Goal: Transaction & Acquisition: Purchase product/service

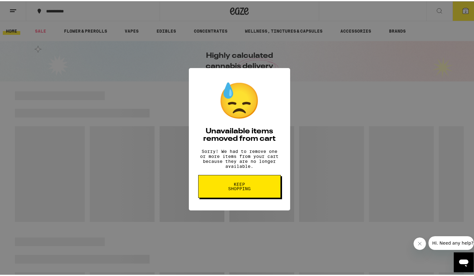
click at [234, 188] on span "Keep Shopping" at bounding box center [239, 185] width 32 height 9
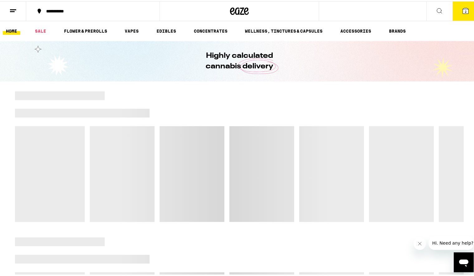
click at [462, 9] on icon at bounding box center [465, 10] width 6 height 6
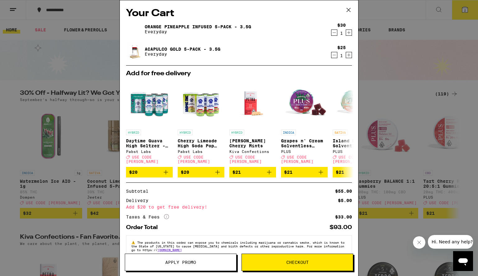
click at [332, 33] on icon "Decrement" at bounding box center [335, 32] width 6 height 7
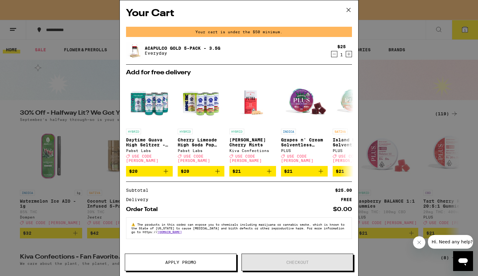
click at [332, 56] on icon "Decrement" at bounding box center [335, 53] width 6 height 7
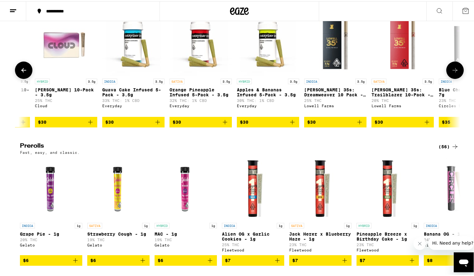
scroll to position [0, 1124]
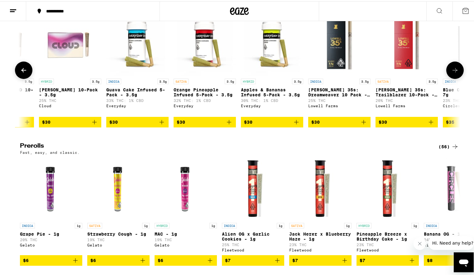
click at [205, 74] on img "Open page for Orange Pineapple Infused 5-Pack - 3.5g from Everyday" at bounding box center [204, 43] width 62 height 62
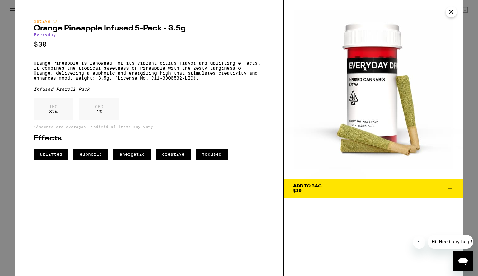
click at [306, 185] on div "Add To Bag" at bounding box center [307, 186] width 29 height 4
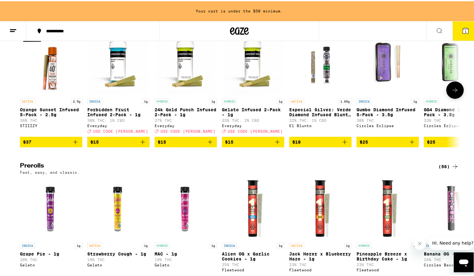
click at [92, 116] on p "Forbidden Fruit Infused 2-Pack - 1g" at bounding box center [118, 111] width 62 height 10
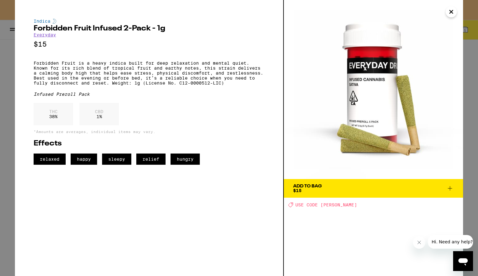
click at [303, 189] on div "Add To Bag $15" at bounding box center [307, 188] width 29 height 9
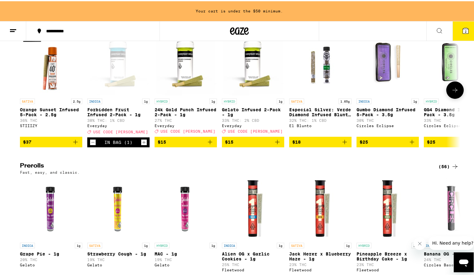
click at [230, 116] on p "Gelato Infused 2-Pack - 1g" at bounding box center [253, 111] width 62 height 10
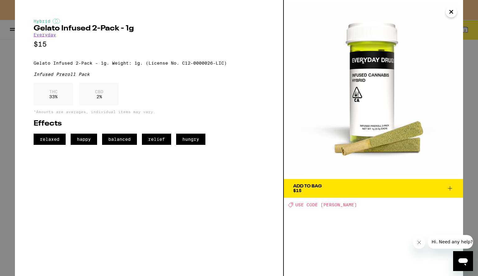
click at [339, 194] on button "Add To Bag $15" at bounding box center [373, 188] width 179 height 19
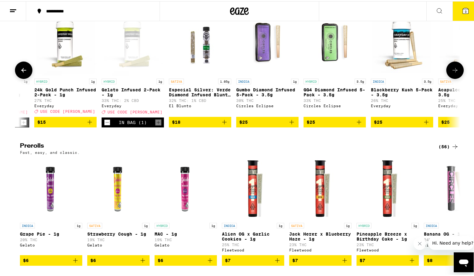
scroll to position [0, 120]
click at [308, 96] on p "GG4 Diamond Infused 5-Pack - 3.5g" at bounding box center [334, 91] width 62 height 10
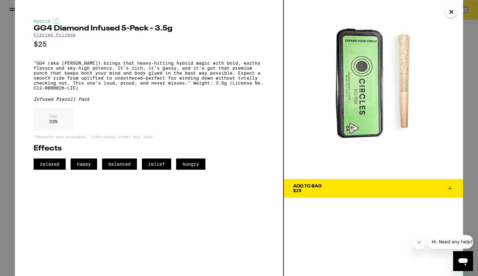
click at [311, 190] on div "Add To Bag $25" at bounding box center [307, 188] width 29 height 9
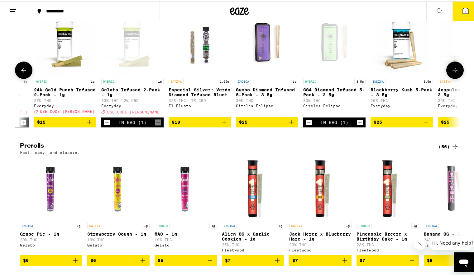
click at [243, 96] on p "Gumbo Diamond Infused 5-Pack - 3.5g" at bounding box center [267, 91] width 62 height 10
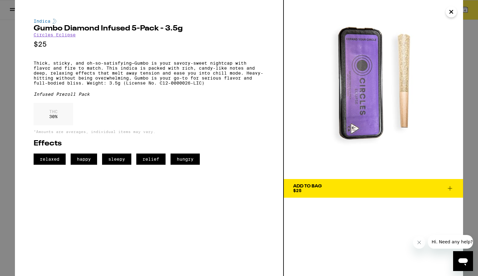
click at [308, 189] on div "Add To Bag $25" at bounding box center [307, 188] width 29 height 9
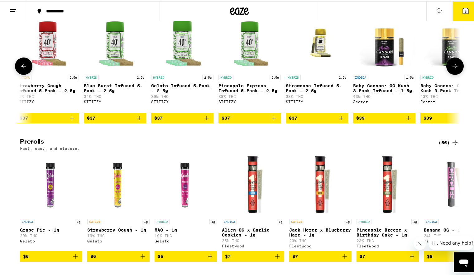
scroll to position [0, 2492]
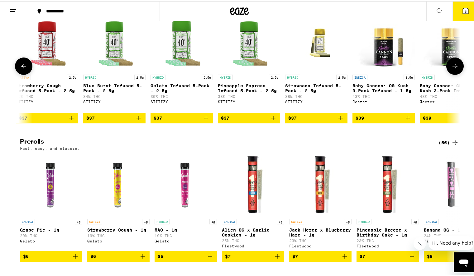
click at [231, 92] on p "Pineapple Express Infused 5-Pack - 2.5g" at bounding box center [249, 87] width 62 height 10
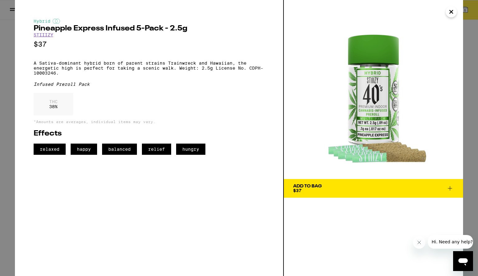
click at [326, 190] on span "Add To Bag $37" at bounding box center [373, 188] width 161 height 9
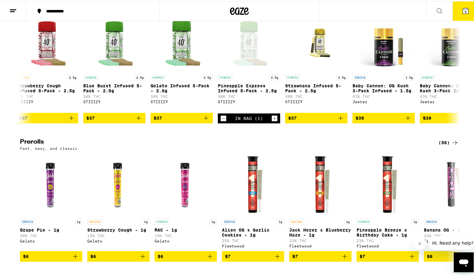
click at [457, 14] on button "6" at bounding box center [465, 9] width 26 height 19
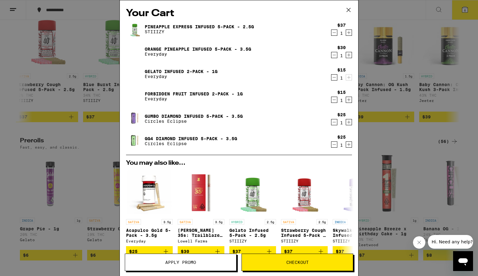
click at [349, 9] on icon at bounding box center [348, 9] width 9 height 9
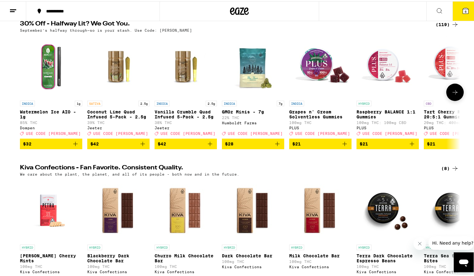
scroll to position [75, 0]
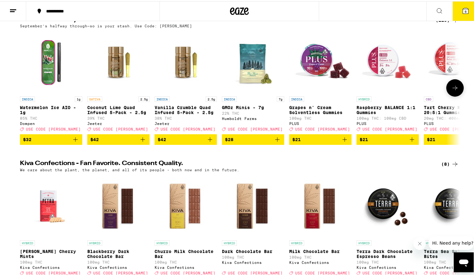
click at [93, 107] on p "Coconut Lime Quad Infused 5-Pack - 2.5g" at bounding box center [118, 109] width 62 height 10
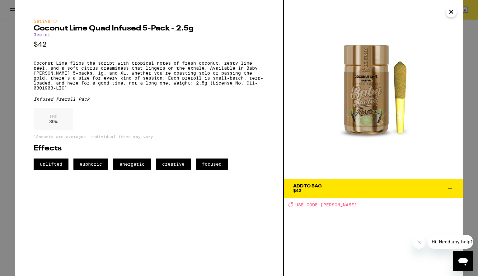
click at [314, 188] on div "Add To Bag" at bounding box center [307, 186] width 29 height 4
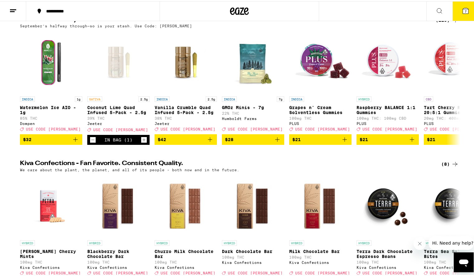
click at [454, 12] on button "7" at bounding box center [465, 9] width 26 height 19
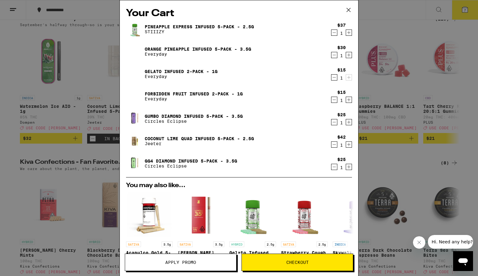
click at [189, 262] on span "Apply Promo" at bounding box center [180, 263] width 31 height 4
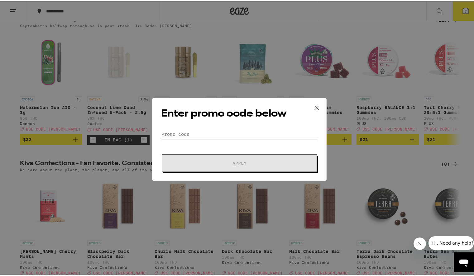
click at [196, 131] on input "Promo Code" at bounding box center [239, 133] width 156 height 9
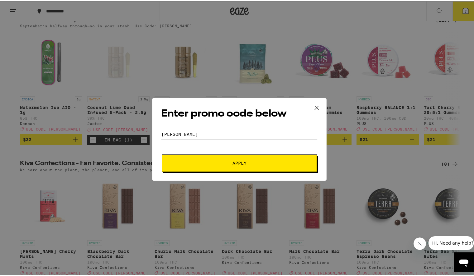
type input "[PERSON_NAME]"
click at [224, 162] on span "Apply" at bounding box center [239, 162] width 112 height 4
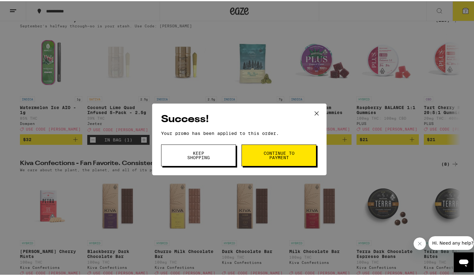
click at [260, 155] on button "Continue to payment" at bounding box center [278, 155] width 75 height 22
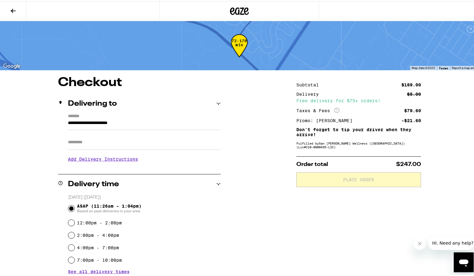
click at [13, 9] on icon at bounding box center [13, 9] width 5 height 4
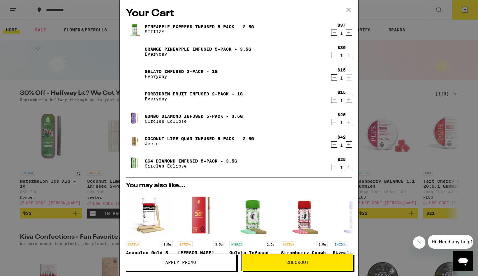
click at [193, 266] on button "Apply Promo" at bounding box center [181, 262] width 112 height 17
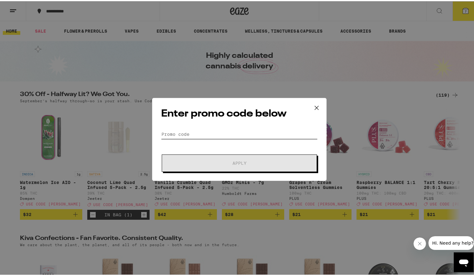
click at [180, 130] on input "Promo Code" at bounding box center [239, 133] width 156 height 9
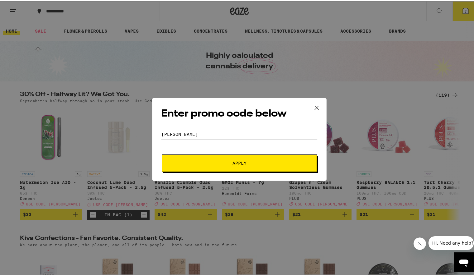
type input "[PERSON_NAME]"
click at [206, 159] on button "Apply" at bounding box center [239, 161] width 155 height 17
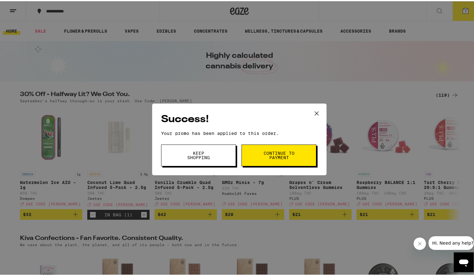
click at [203, 153] on span "Keep Shopping" at bounding box center [198, 154] width 32 height 9
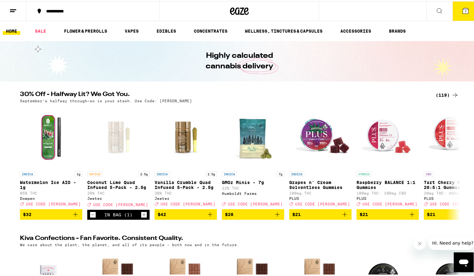
click at [462, 10] on icon at bounding box center [465, 10] width 6 height 6
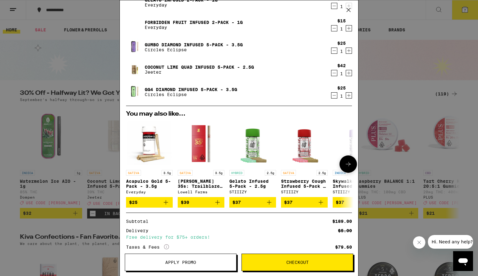
click at [164, 204] on icon "Add to bag" at bounding box center [165, 202] width 7 height 7
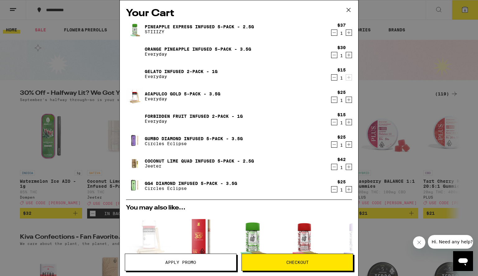
click at [332, 33] on icon "Decrement" at bounding box center [335, 32] width 6 height 7
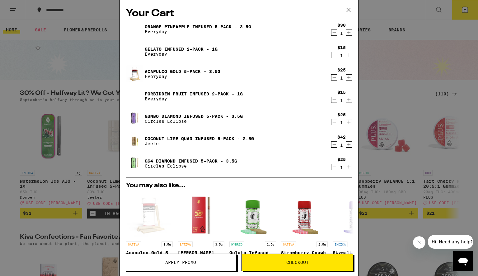
click at [332, 57] on icon "Decrement" at bounding box center [335, 54] width 6 height 7
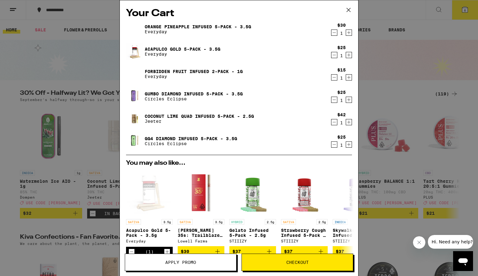
click at [272, 264] on span "Checkout" at bounding box center [297, 263] width 111 height 4
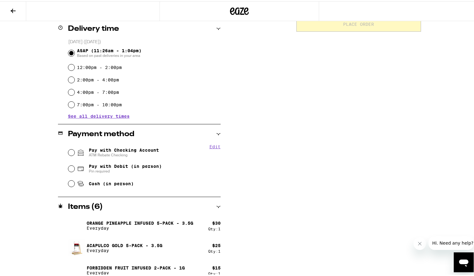
scroll to position [162, 0]
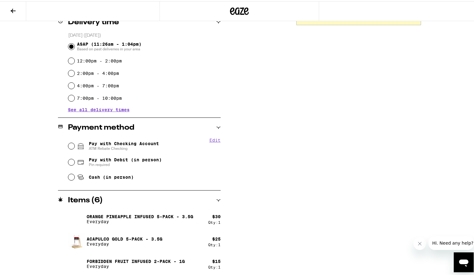
click at [68, 146] on input "Pay with Checking Account ATM Rebate Checking" at bounding box center [71, 145] width 6 height 6
radio input "true"
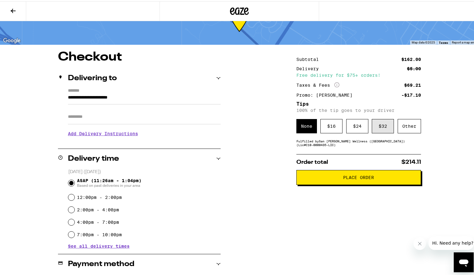
scroll to position [24, 0]
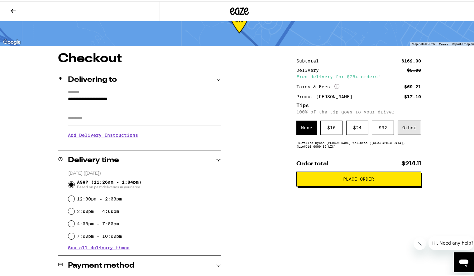
click at [409, 131] on div "Other" at bounding box center [408, 127] width 23 height 14
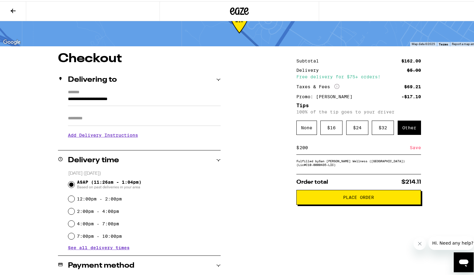
type input "20"
click at [266, 186] on div "**********" at bounding box center [239, 276] width 448 height 451
click at [412, 150] on div "Save" at bounding box center [414, 147] width 11 height 14
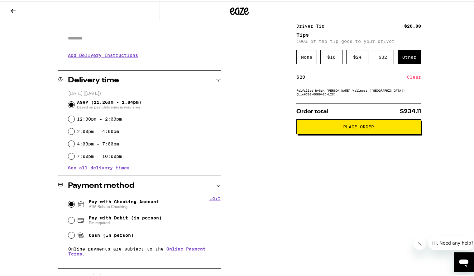
scroll to position [131, 0]
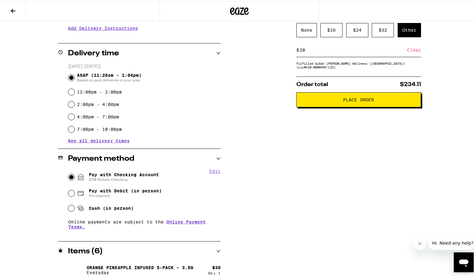
click at [332, 99] on button "Place Order" at bounding box center [358, 98] width 125 height 15
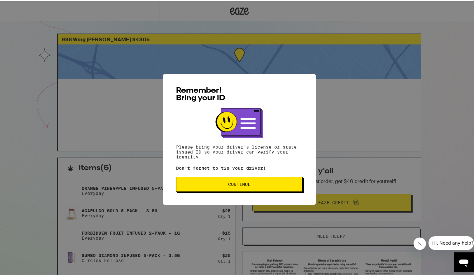
click at [228, 186] on span "Continue" at bounding box center [239, 183] width 22 height 4
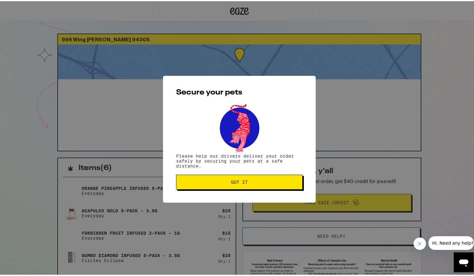
click at [225, 187] on button "Got it" at bounding box center [239, 181] width 126 height 15
